Goal: Book appointment/travel/reservation

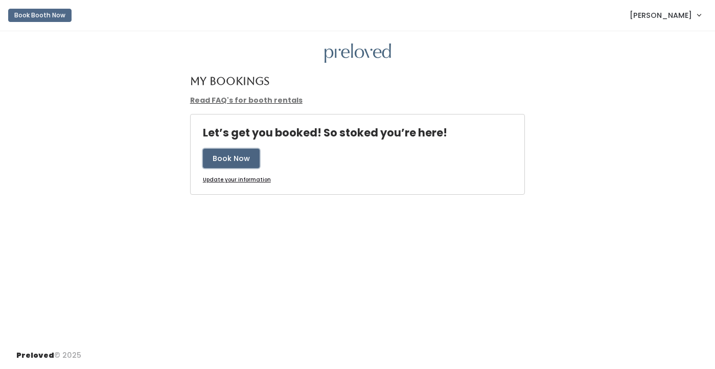
click at [251, 153] on button "Book Now" at bounding box center [231, 158] width 57 height 19
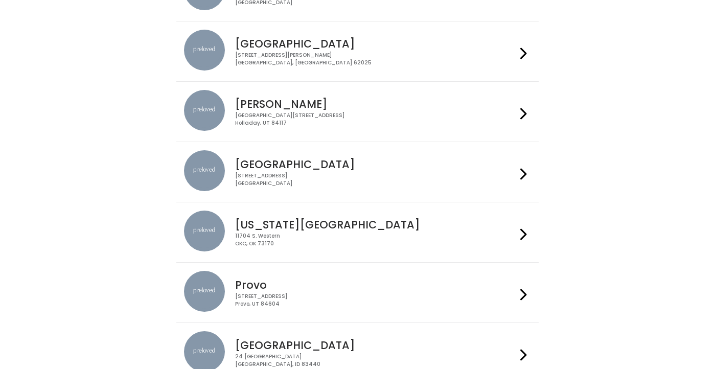
scroll to position [148, 0]
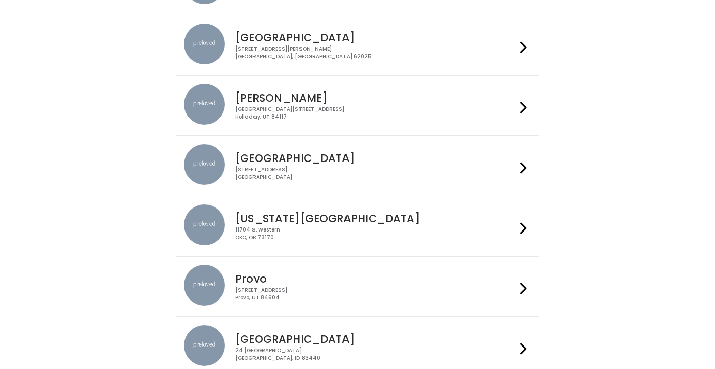
click at [362, 290] on div "[STREET_ADDRESS]" at bounding box center [375, 294] width 281 height 15
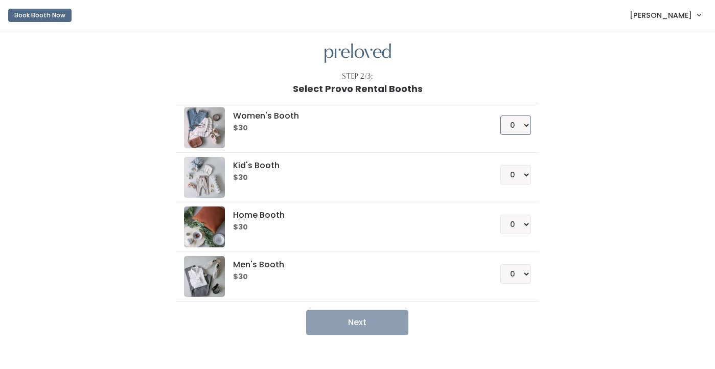
select select "1"
click option "1" at bounding box center [0, 0] width 0 height 0
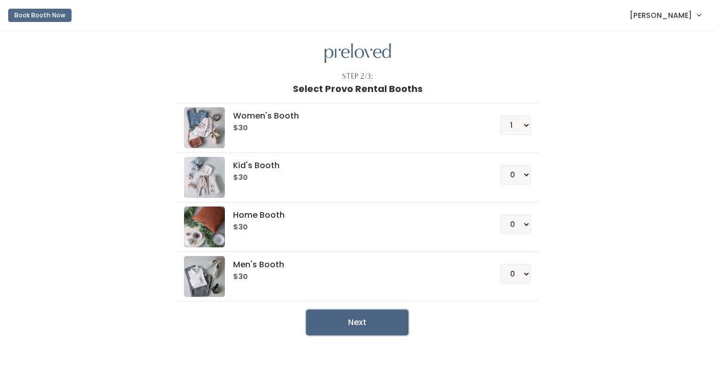
click at [354, 319] on button "Next" at bounding box center [357, 323] width 102 height 26
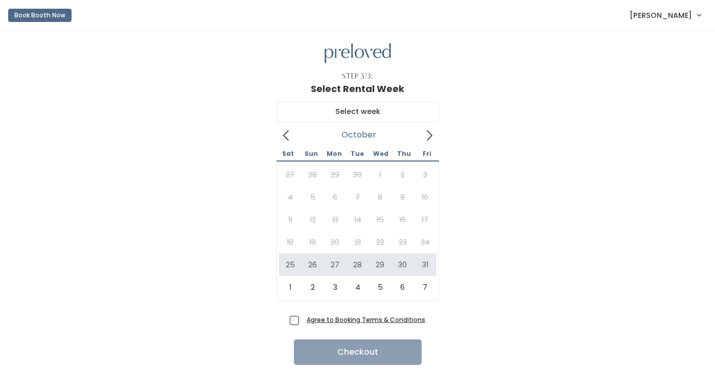
click at [281, 134] on icon at bounding box center [286, 135] width 11 height 11
click at [284, 133] on icon at bounding box center [286, 135] width 11 height 11
click at [502, 216] on div "October 2025 Sat Sun Mon Tue Wed Thu Fri 27 28 29 30 1 2 3 4 5 6 7 8 9 10 11 12…" at bounding box center [357, 203] width 683 height 218
click at [285, 133] on icon at bounding box center [286, 135] width 11 height 11
click at [338, 114] on input "text" at bounding box center [358, 111] width 163 height 19
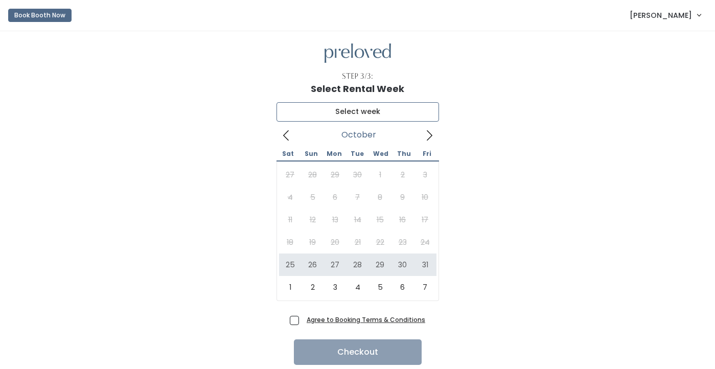
click at [288, 129] on span at bounding box center [286, 135] width 19 height 16
click at [287, 132] on icon at bounding box center [286, 135] width 6 height 10
click at [431, 138] on icon at bounding box center [430, 135] width 6 height 10
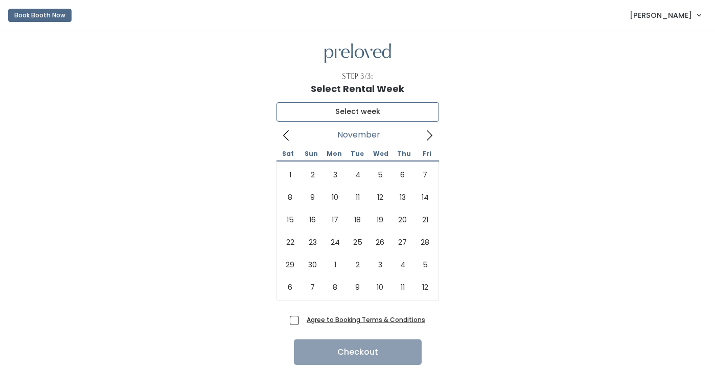
click at [287, 137] on icon at bounding box center [286, 135] width 11 height 11
click at [291, 173] on div "27 28 29 30 1 2 3 4 5 6 7 8 9 10 11 12 13 14 15 16 17 18 19 20 21 22 23 24 25 2…" at bounding box center [358, 231] width 158 height 135
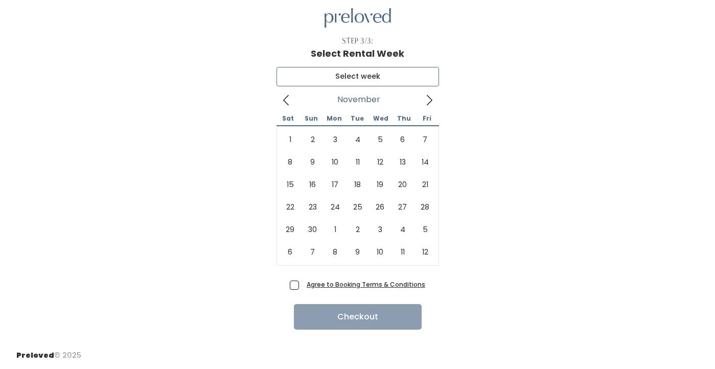
click at [428, 102] on icon at bounding box center [429, 100] width 11 height 11
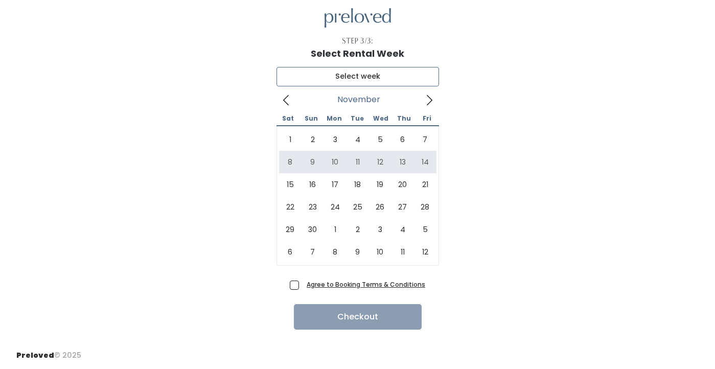
type input "November 8 to November 14"
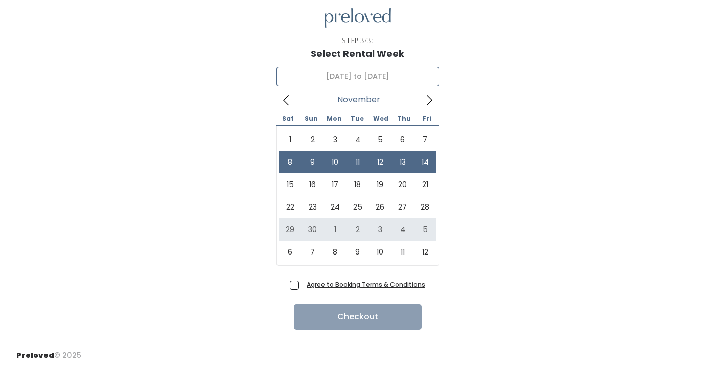
scroll to position [0, 0]
